Goal: Transaction & Acquisition: Purchase product/service

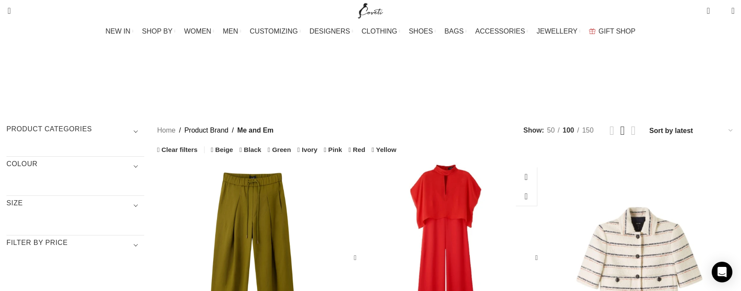
click at [443, 165] on div "Wide Leg Jumpsuit + Silk Top\aSilk + Satin Back Crepe" at bounding box center [445, 258] width 27 height 191
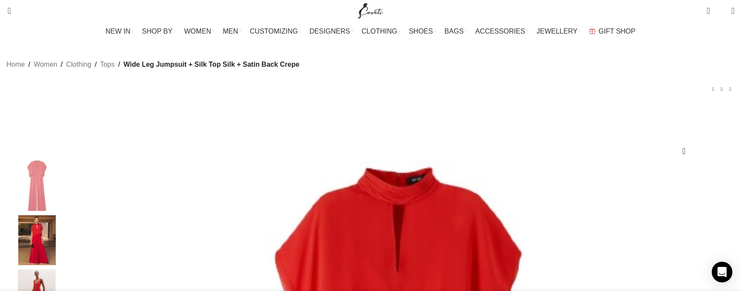
scroll to position [0, 635]
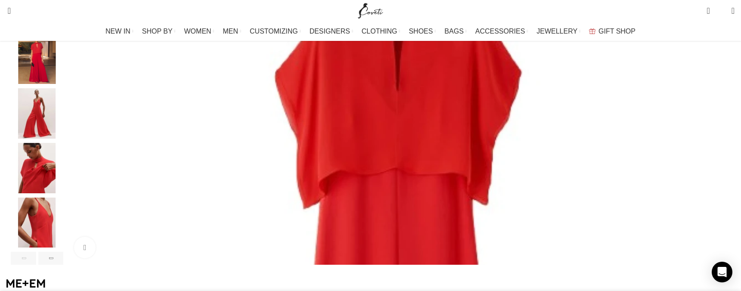
scroll to position [129, 0]
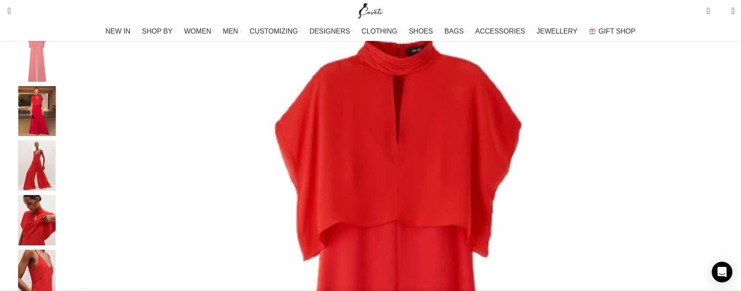
click at [721, 182] on div "Next slide" at bounding box center [732, 175] width 22 height 22
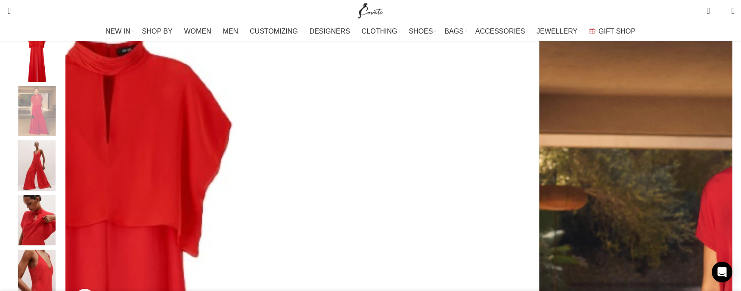
click at [721, 182] on div "Next slide" at bounding box center [732, 175] width 22 height 22
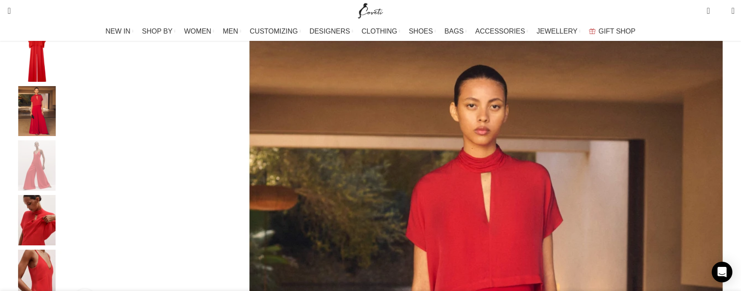
click at [721, 182] on div "Next slide" at bounding box center [732, 175] width 22 height 22
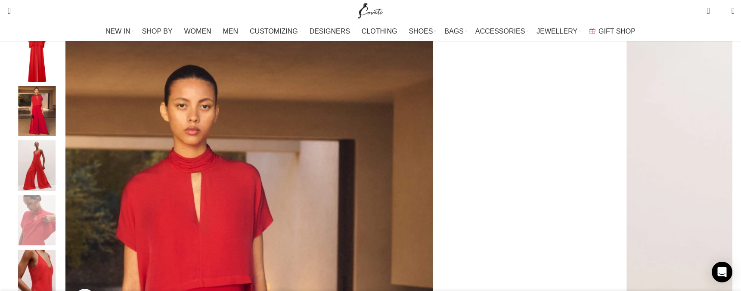
click at [721, 182] on div "Next slide" at bounding box center [732, 175] width 22 height 22
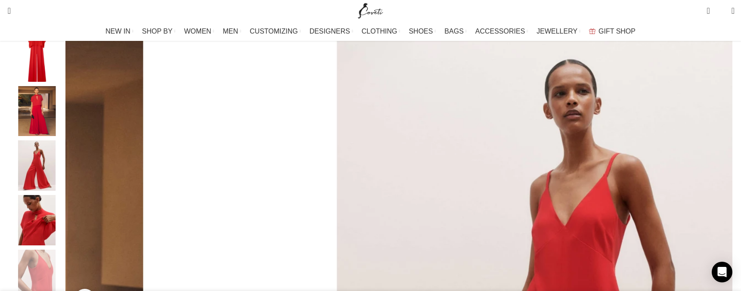
click at [721, 182] on div "Next slide" at bounding box center [732, 175] width 22 height 22
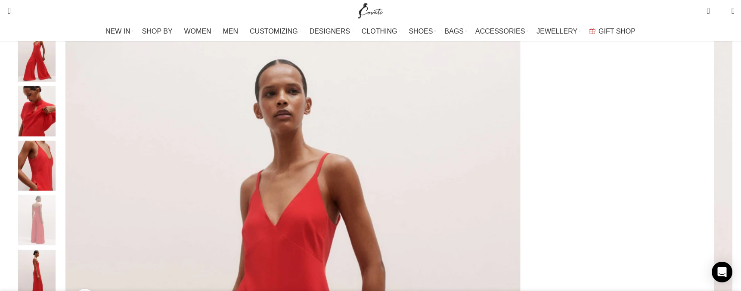
click at [721, 182] on div "Next slide" at bounding box center [732, 175] width 22 height 22
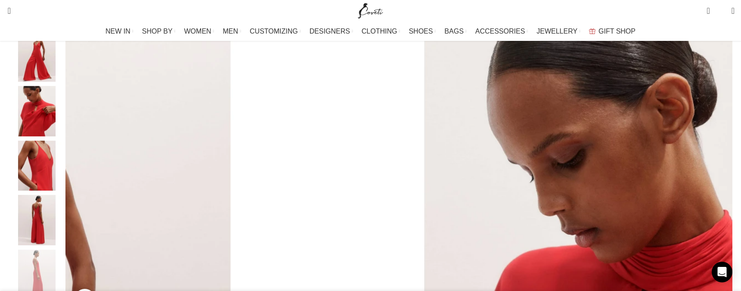
click at [721, 182] on div "Next slide" at bounding box center [732, 175] width 22 height 22
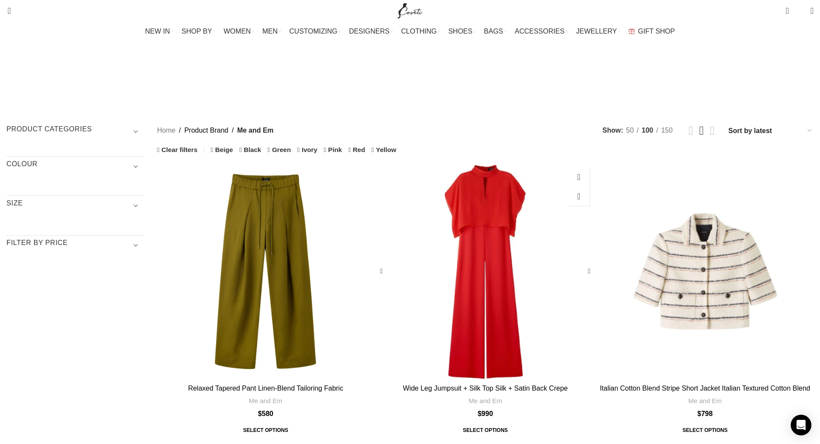
click at [470, 166] on div "Wide Leg Jumpsuit + Silk Top\aSilk + Satin Back Crepe" at bounding box center [454, 271] width 31 height 217
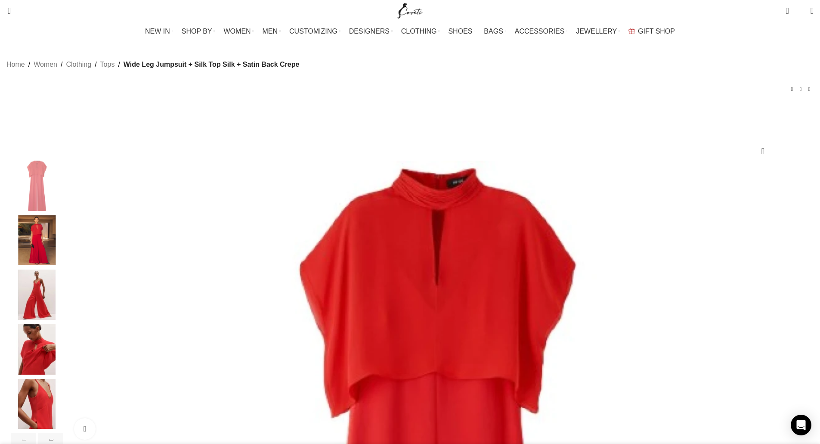
scroll to position [0, 362]
